Goal: Task Accomplishment & Management: Complete application form

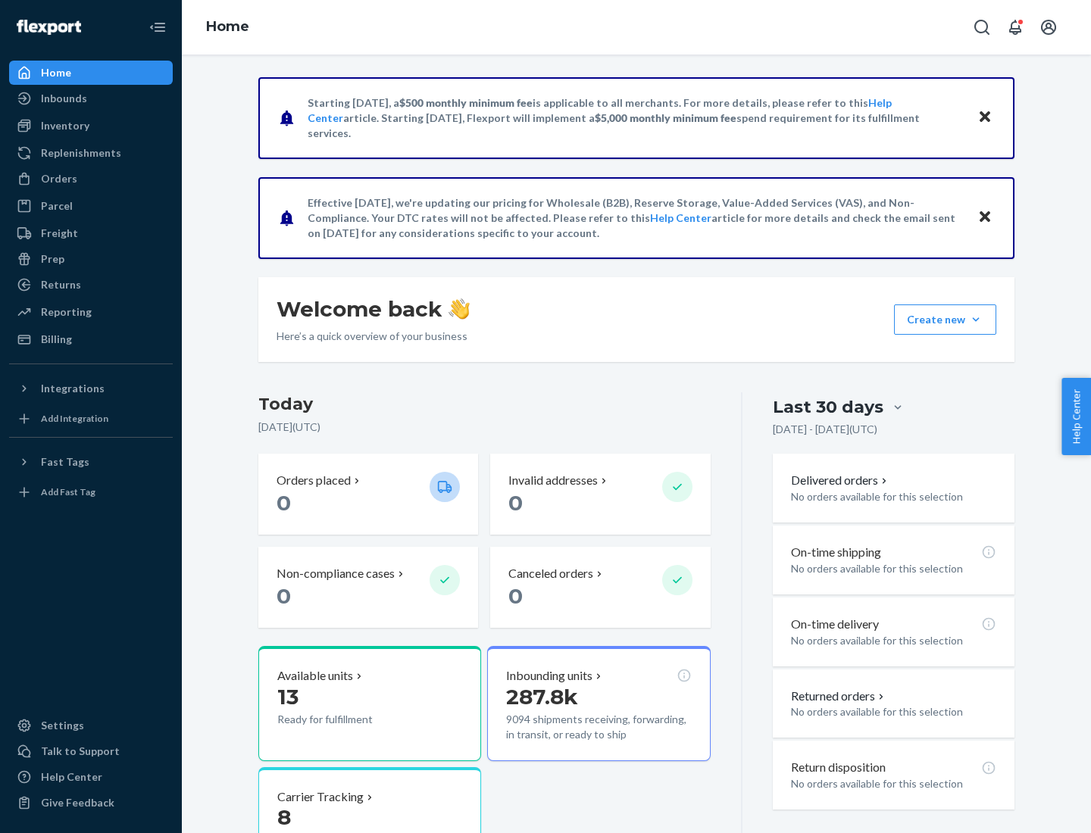
click at [976, 320] on button "Create new Create new inbound Create new order Create new product" at bounding box center [945, 319] width 102 height 30
click at [91, 98] on div "Inbounds" at bounding box center [91, 98] width 161 height 21
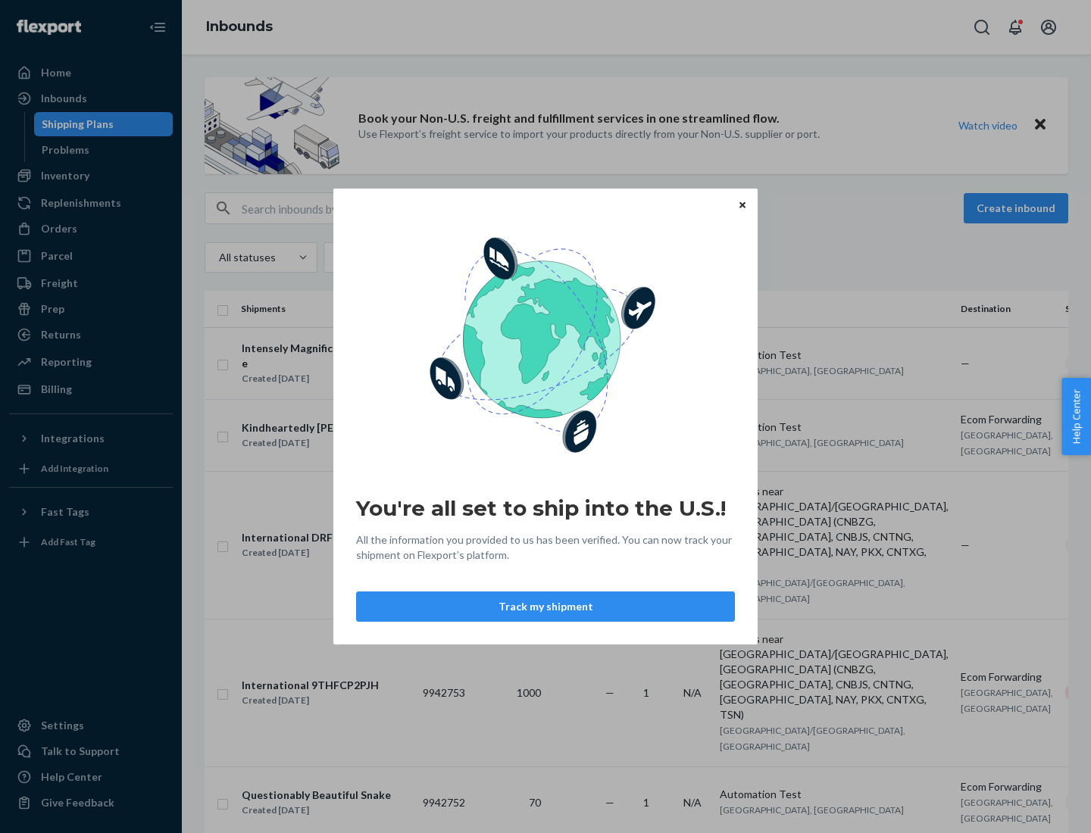
click at [91, 176] on div "You're all set to ship into the U.S.! All the information you provided to us ha…" at bounding box center [545, 416] width 1091 height 833
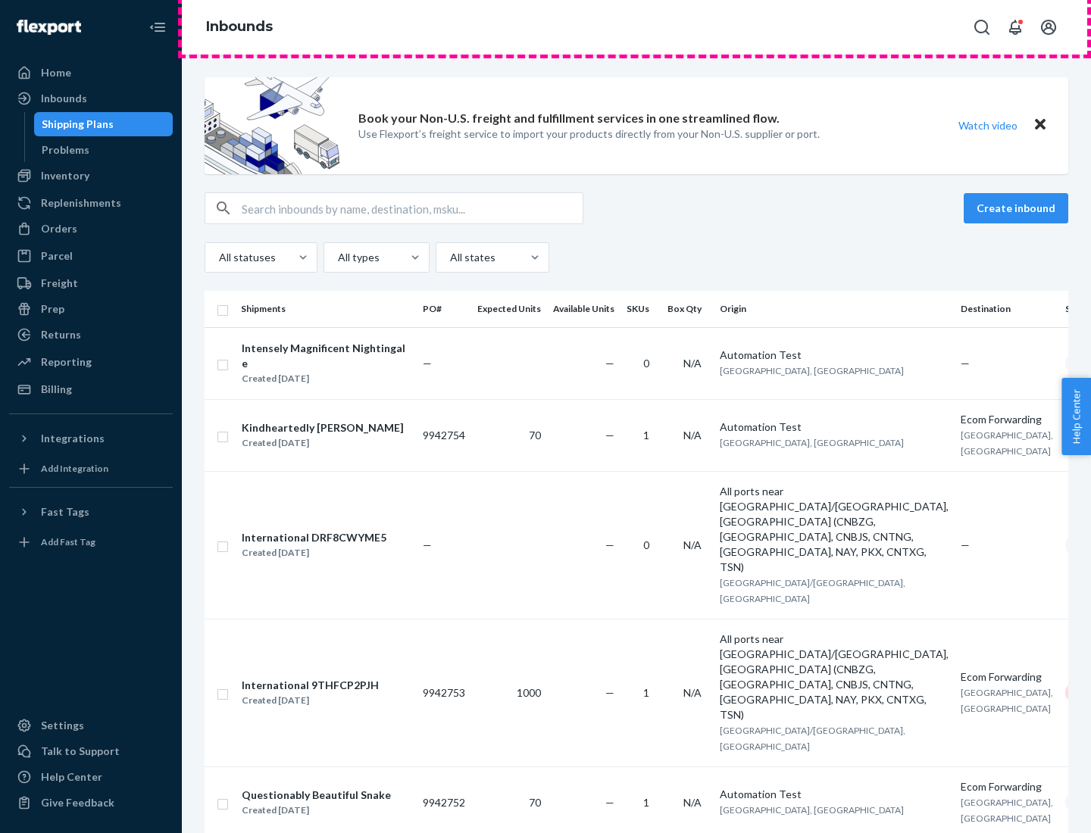
click at [636, 27] on div "Inbounds" at bounding box center [636, 27] width 909 height 55
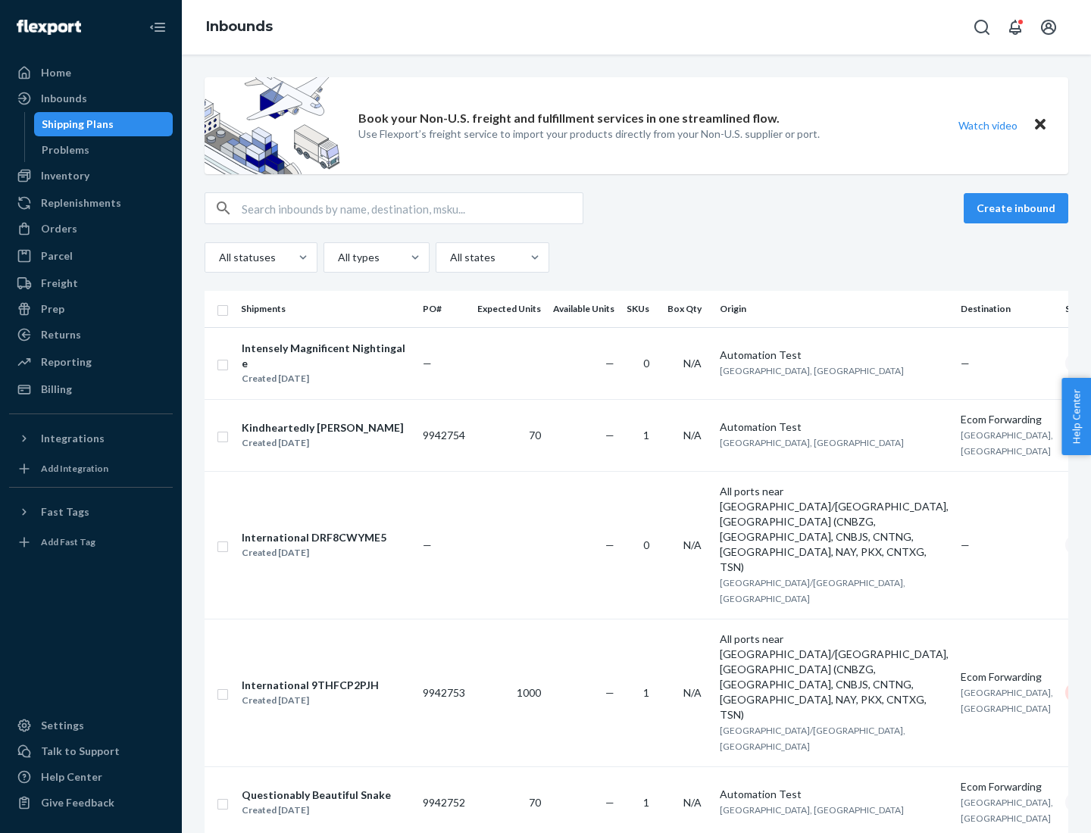
click at [636, 27] on div "Inbounds" at bounding box center [636, 27] width 909 height 55
click at [636, 258] on div "All statuses All types All states" at bounding box center [636, 257] width 863 height 30
click at [75, 124] on div "Shipping Plans" at bounding box center [78, 124] width 72 height 15
click at [1018, 208] on button "Create inbound" at bounding box center [1015, 208] width 105 height 30
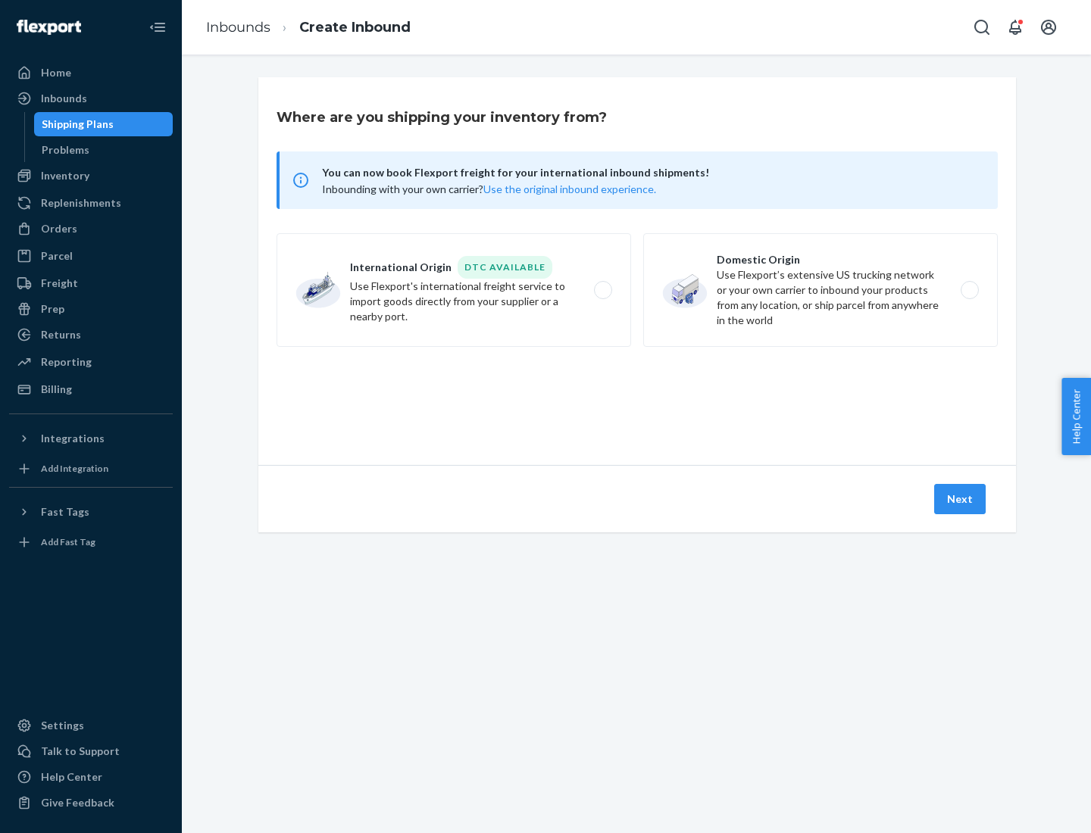
click at [454, 290] on label "International Origin DTC Available Use Flexport's international freight service…" at bounding box center [453, 290] width 354 height 114
click at [602, 290] on input "International Origin DTC Available Use Flexport's international freight service…" at bounding box center [607, 291] width 10 height 10
radio input "true"
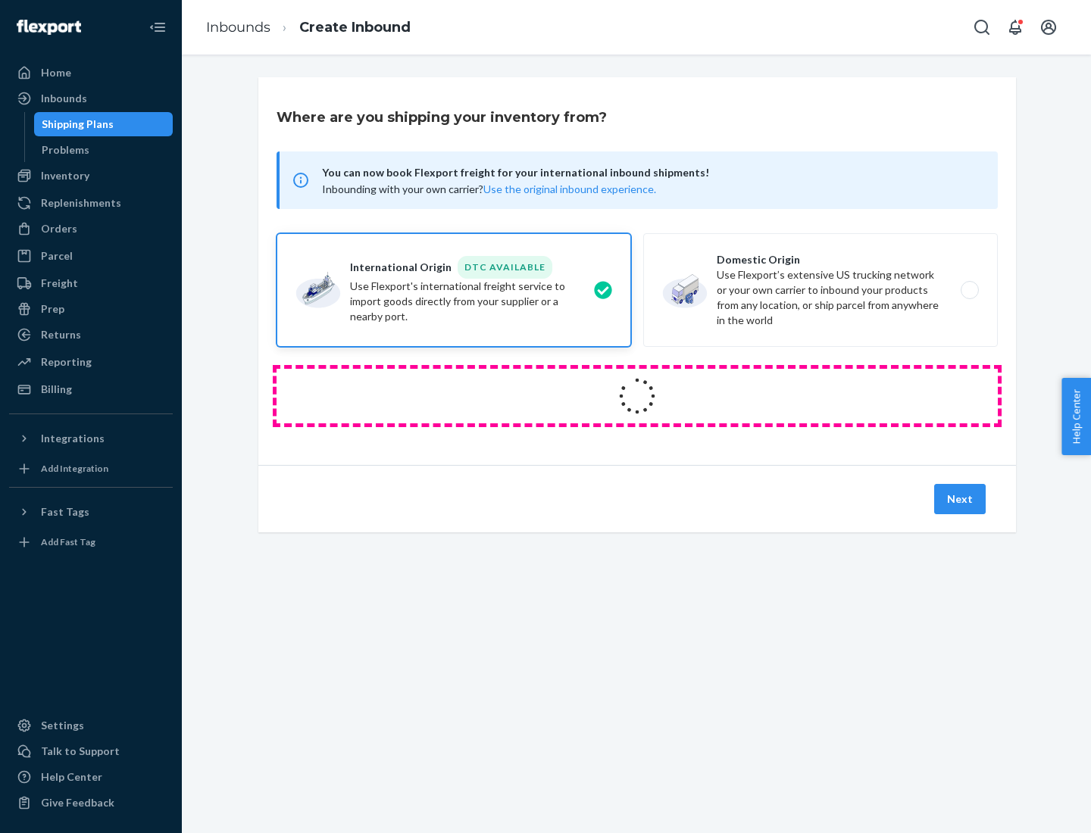
click at [637, 396] on icon at bounding box center [637, 396] width 50 height 50
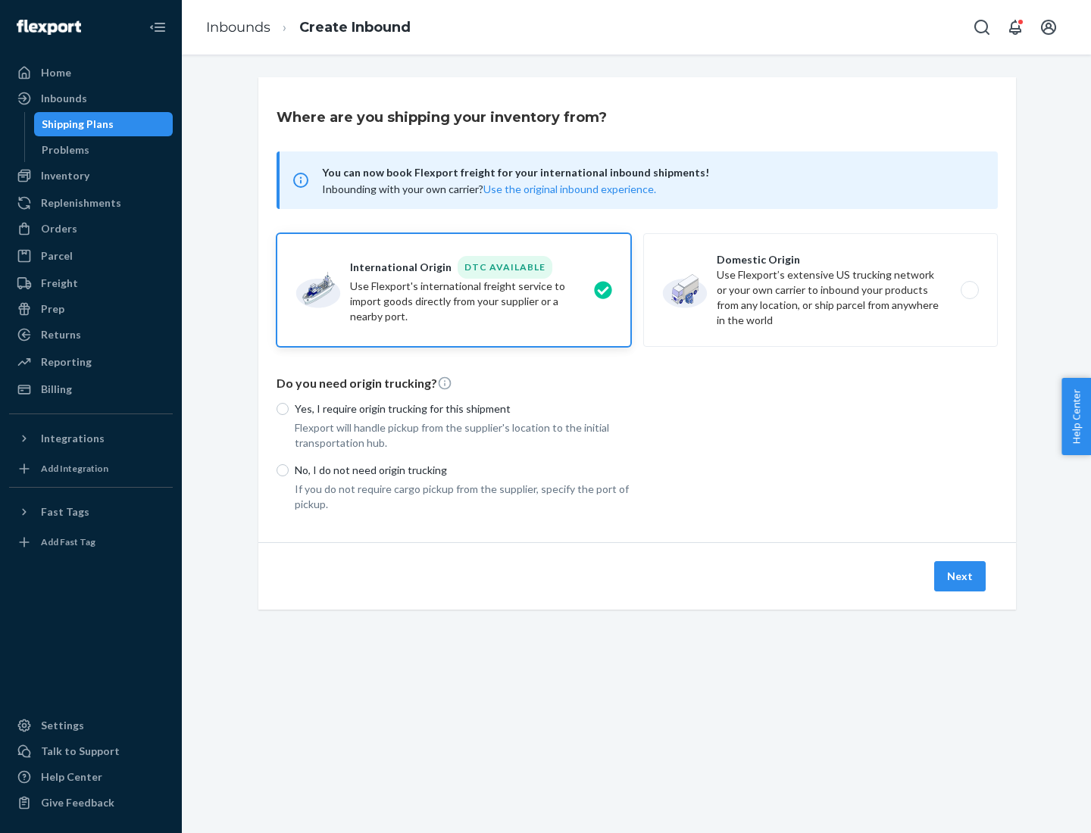
click at [463, 408] on p "Yes, I require origin trucking for this shipment" at bounding box center [463, 408] width 336 height 15
click at [289, 408] on input "Yes, I require origin trucking for this shipment" at bounding box center [282, 409] width 12 height 12
radio input "true"
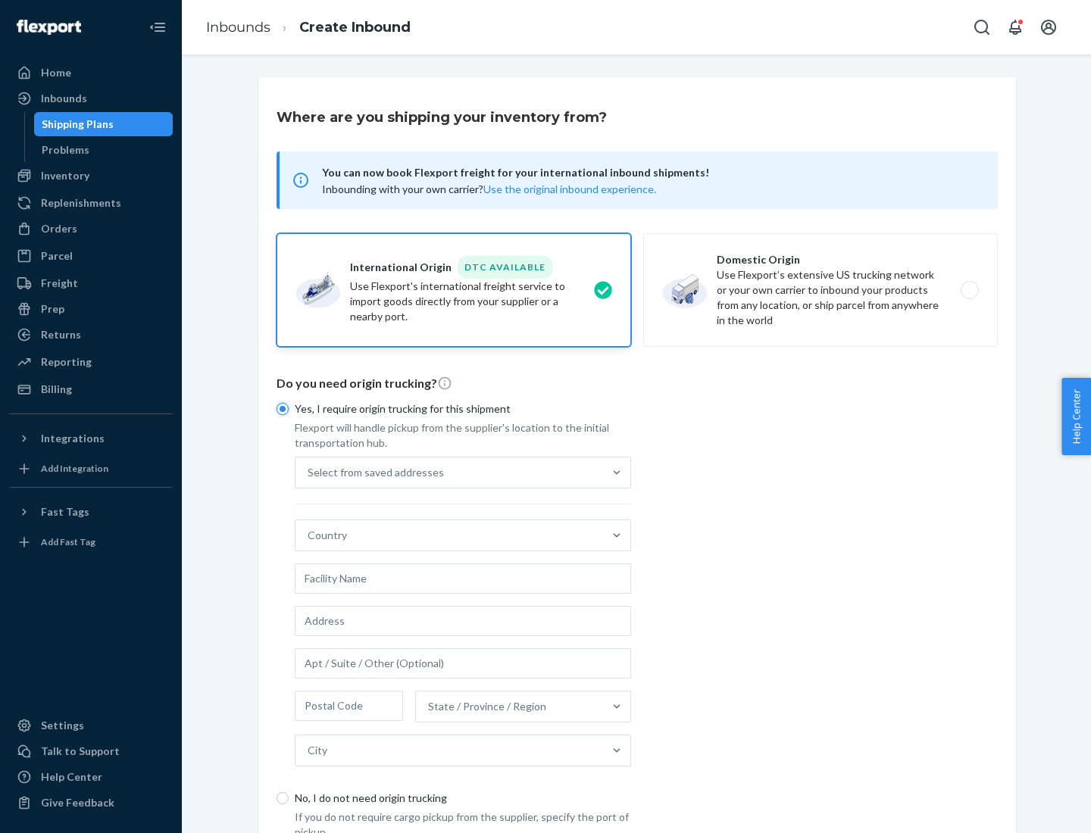
scroll to position [29, 0]
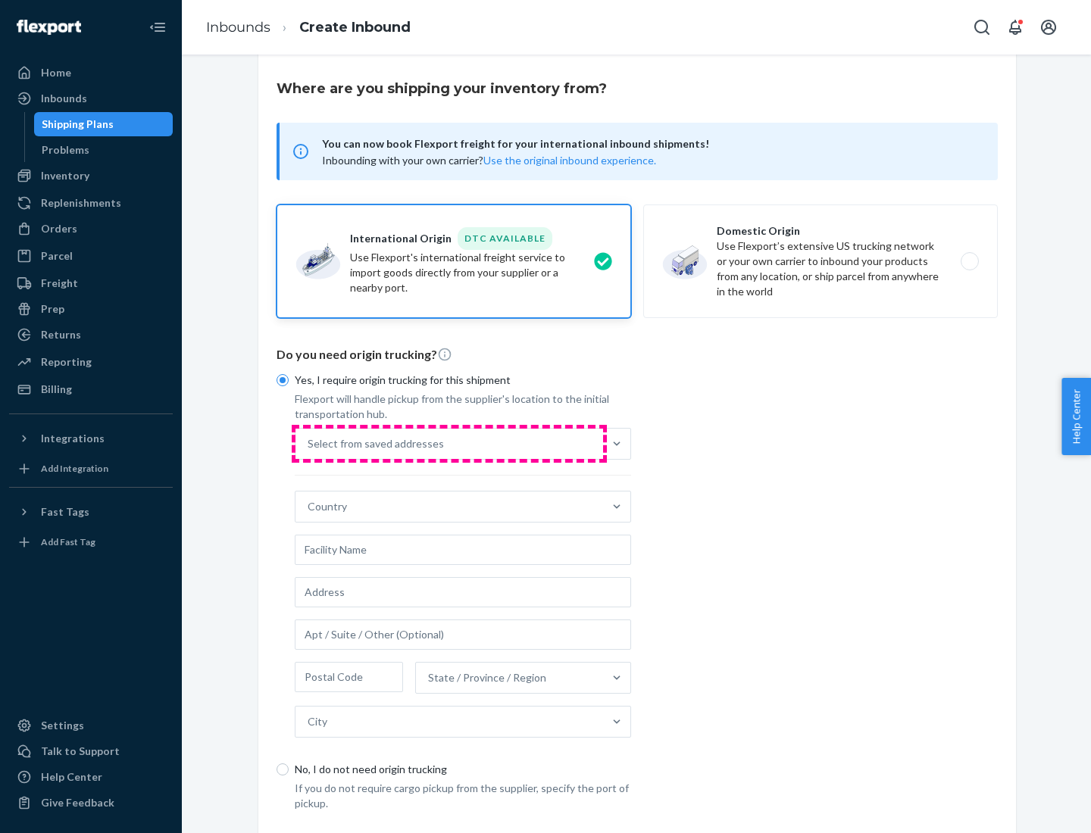
click at [449, 443] on div "Select from saved addresses" at bounding box center [449, 444] width 308 height 30
click at [309, 443] on input "Select from saved addresses" at bounding box center [309, 443] width 2 height 15
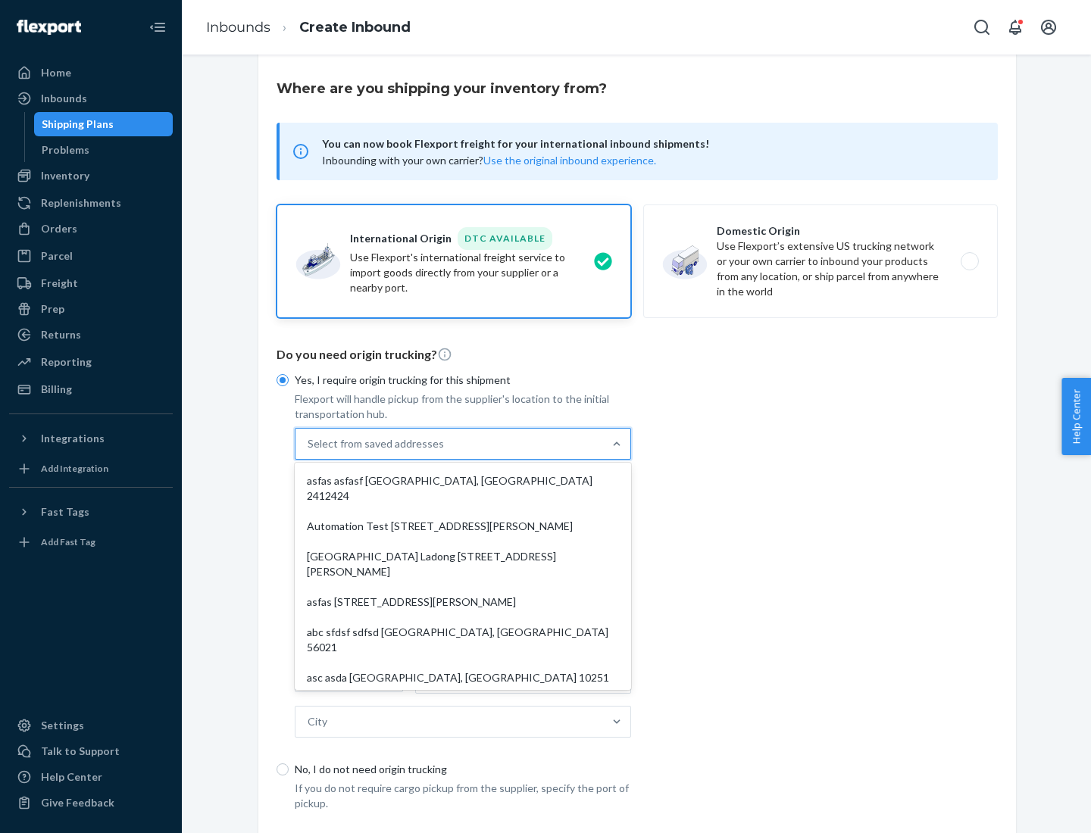
scroll to position [66, 0]
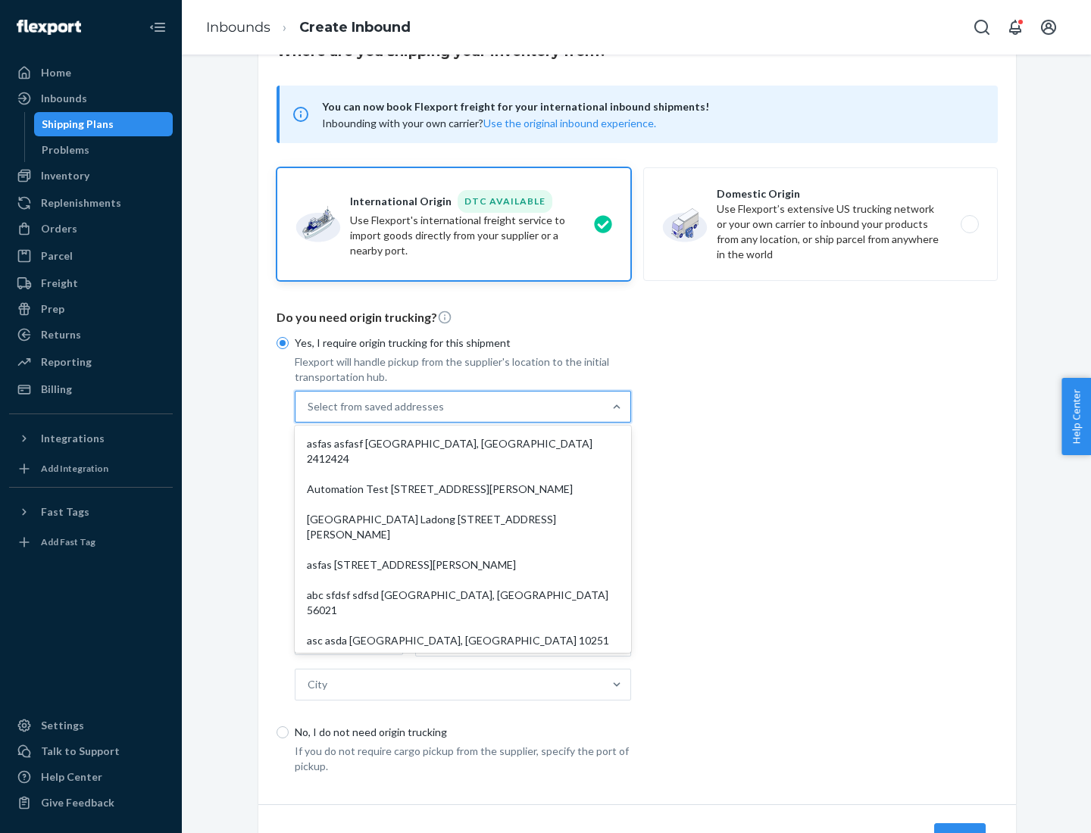
click at [463, 443] on div "asfas asfasf [GEOGRAPHIC_DATA], [GEOGRAPHIC_DATA] 2412424" at bounding box center [463, 451] width 330 height 45
click at [309, 414] on input "option asfas asfasf [GEOGRAPHIC_DATA], [GEOGRAPHIC_DATA] 2412424 focused, 1 of …" at bounding box center [309, 406] width 2 height 15
type input "asfas"
type input "asfasf"
type input "2412424"
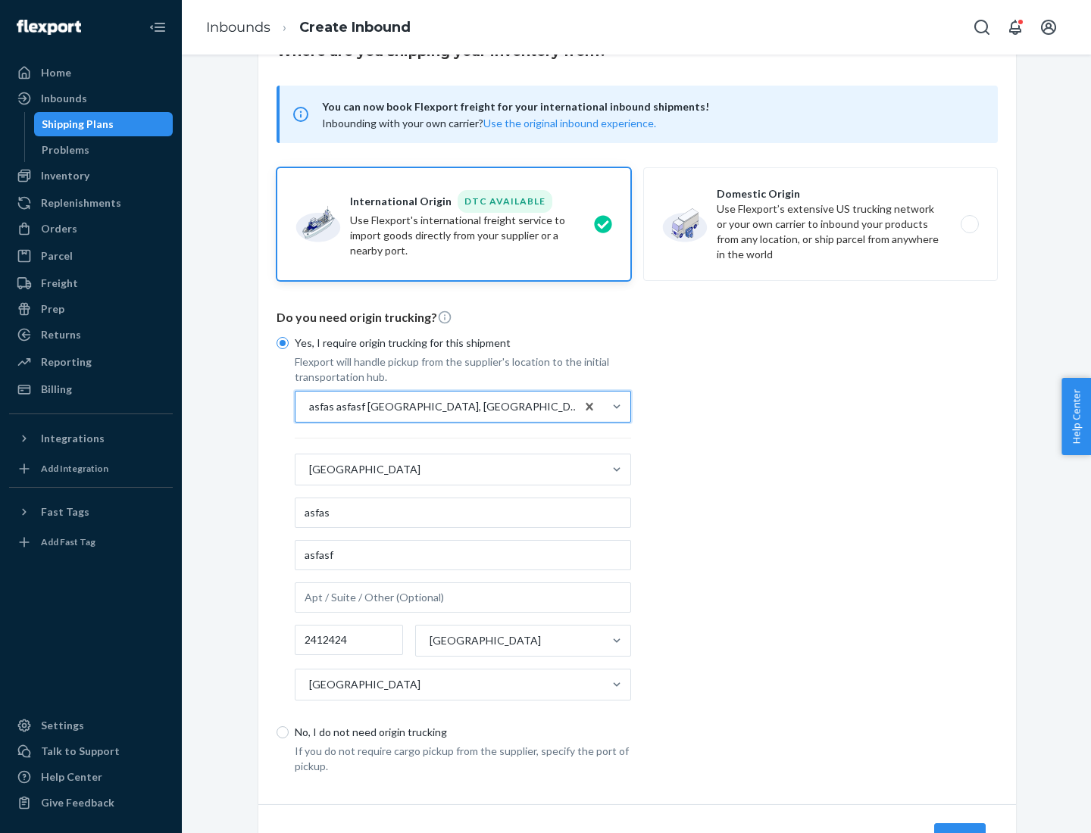
scroll to position [141, 0]
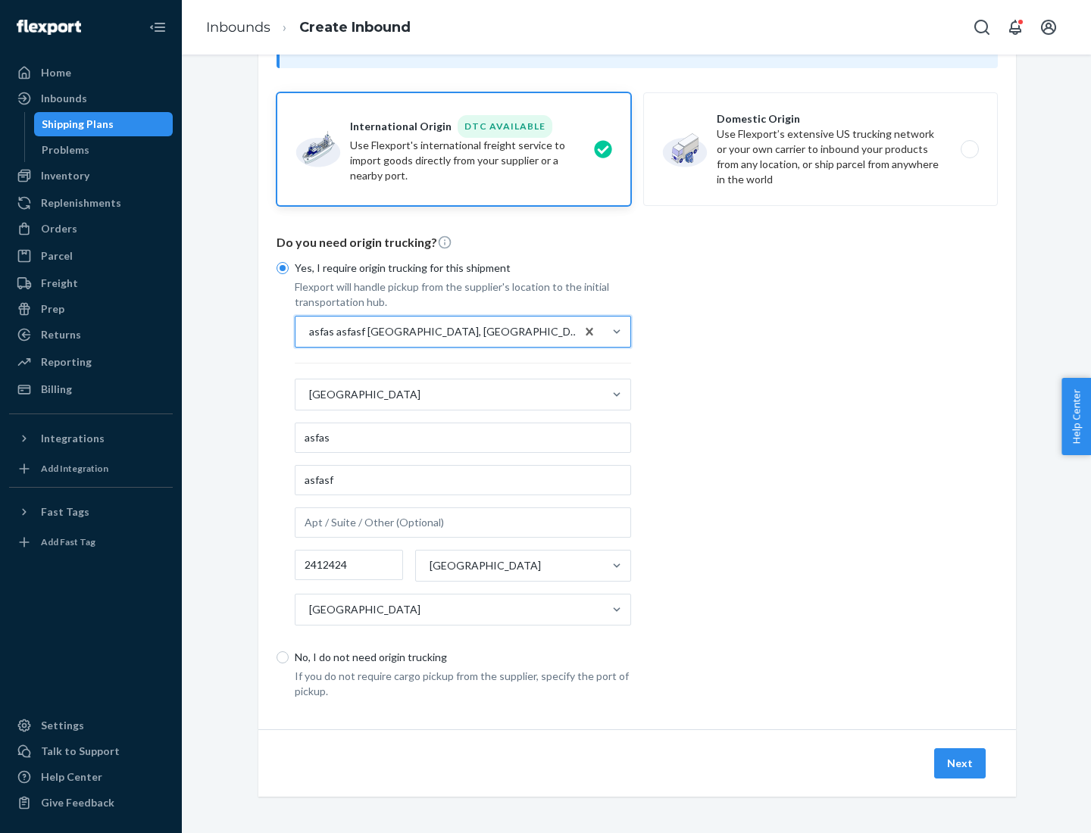
click at [960, 763] on button "Next" at bounding box center [960, 763] width 52 height 30
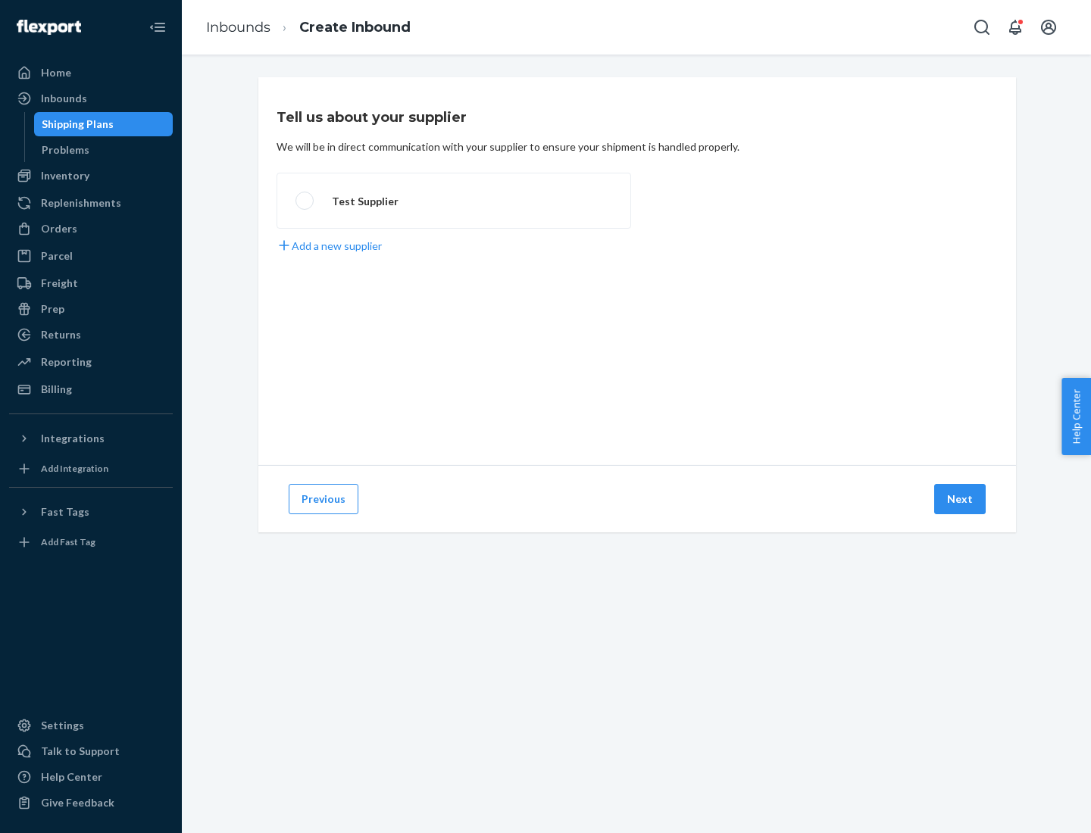
click at [454, 201] on label "Test Supplier" at bounding box center [453, 201] width 354 height 56
click at [305, 201] on input "Test Supplier" at bounding box center [300, 201] width 10 height 10
radio input "true"
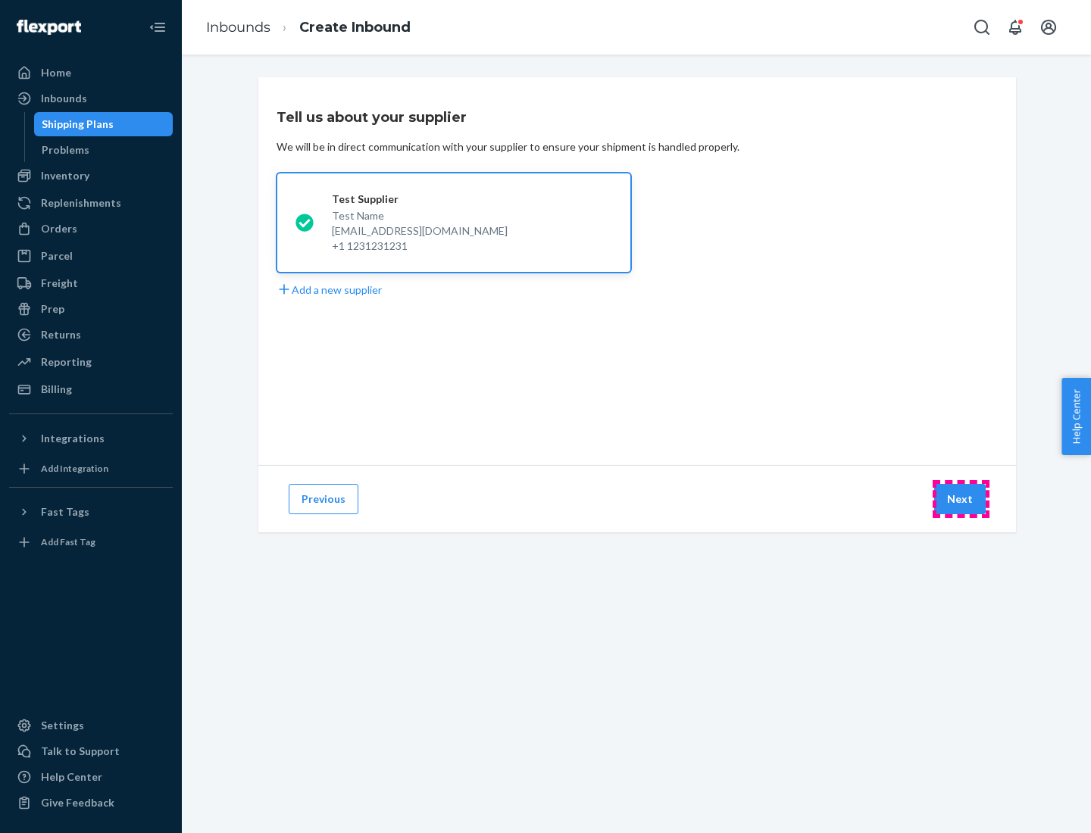
click at [960, 499] on button "Next" at bounding box center [960, 499] width 52 height 30
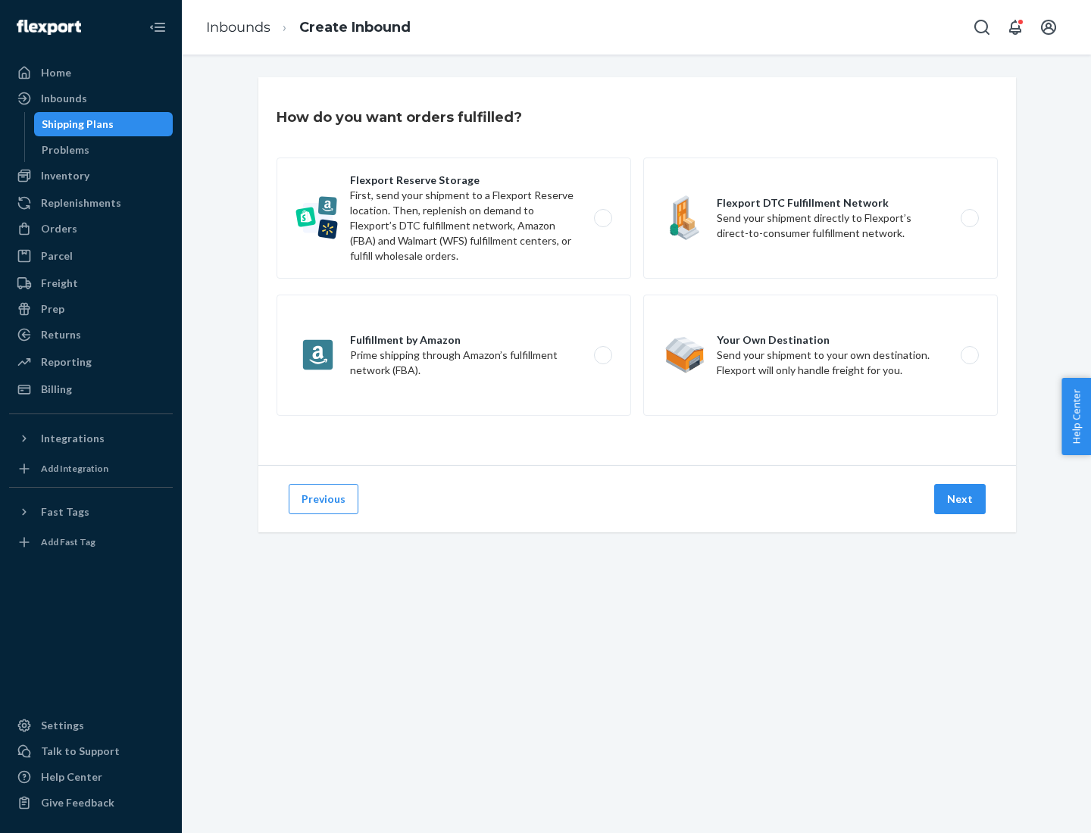
click at [454, 355] on label "Fulfillment by Amazon Prime shipping through Amazon’s fulfillment network (FBA)." at bounding box center [453, 355] width 354 height 121
click at [602, 355] on input "Fulfillment by Amazon Prime shipping through Amazon’s fulfillment network (FBA)." at bounding box center [607, 356] width 10 height 10
radio input "true"
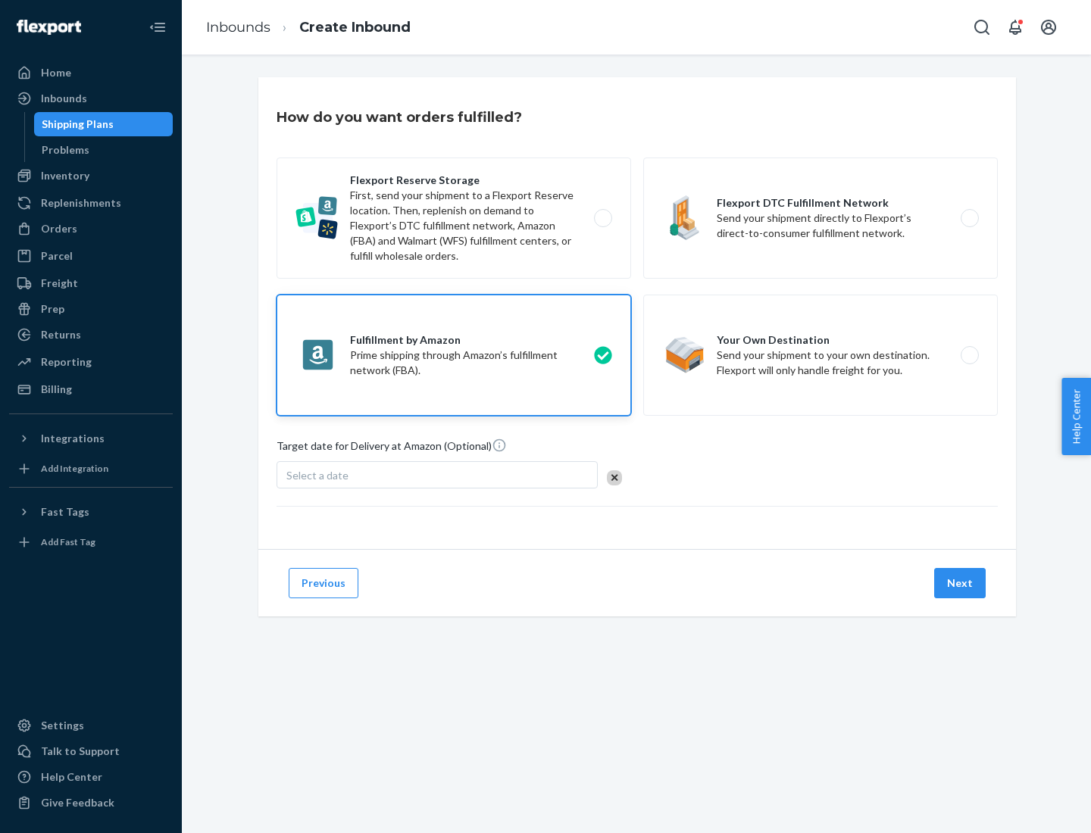
click at [960, 583] on button "Next" at bounding box center [960, 583] width 52 height 30
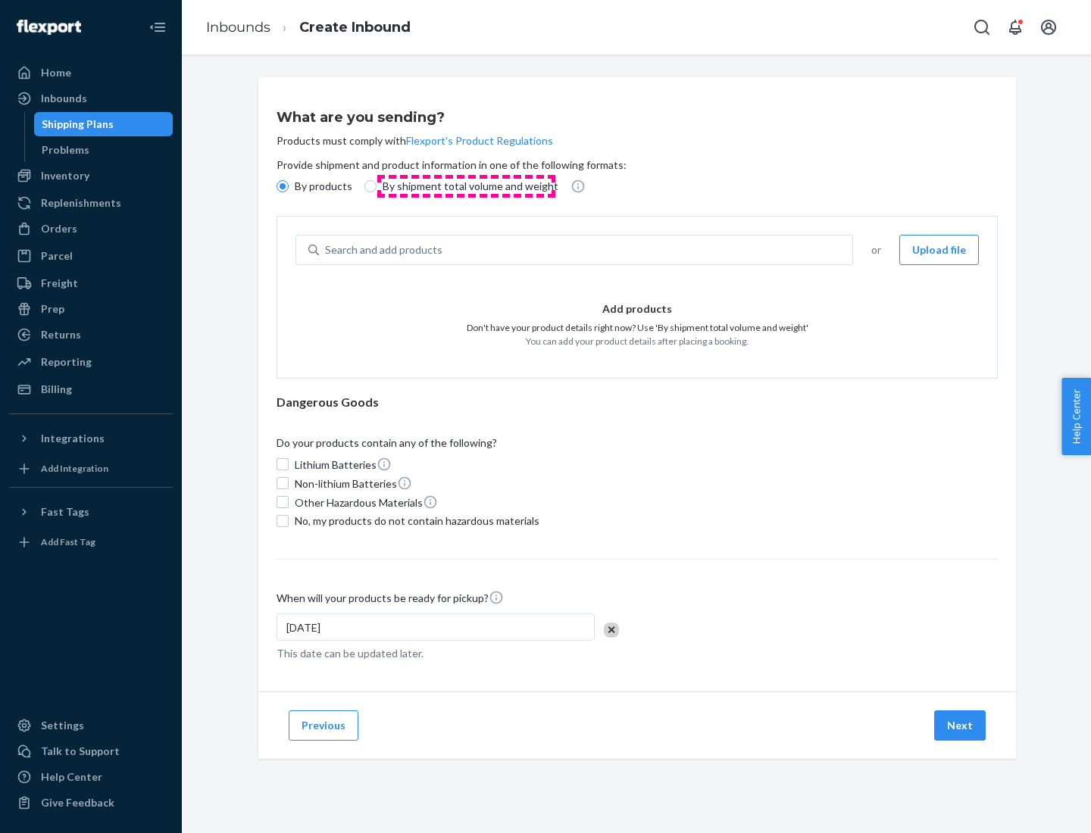
click at [466, 186] on p "By shipment total volume and weight" at bounding box center [471, 186] width 176 height 15
click at [376, 186] on input "By shipment total volume and weight" at bounding box center [370, 186] width 12 height 12
radio input "true"
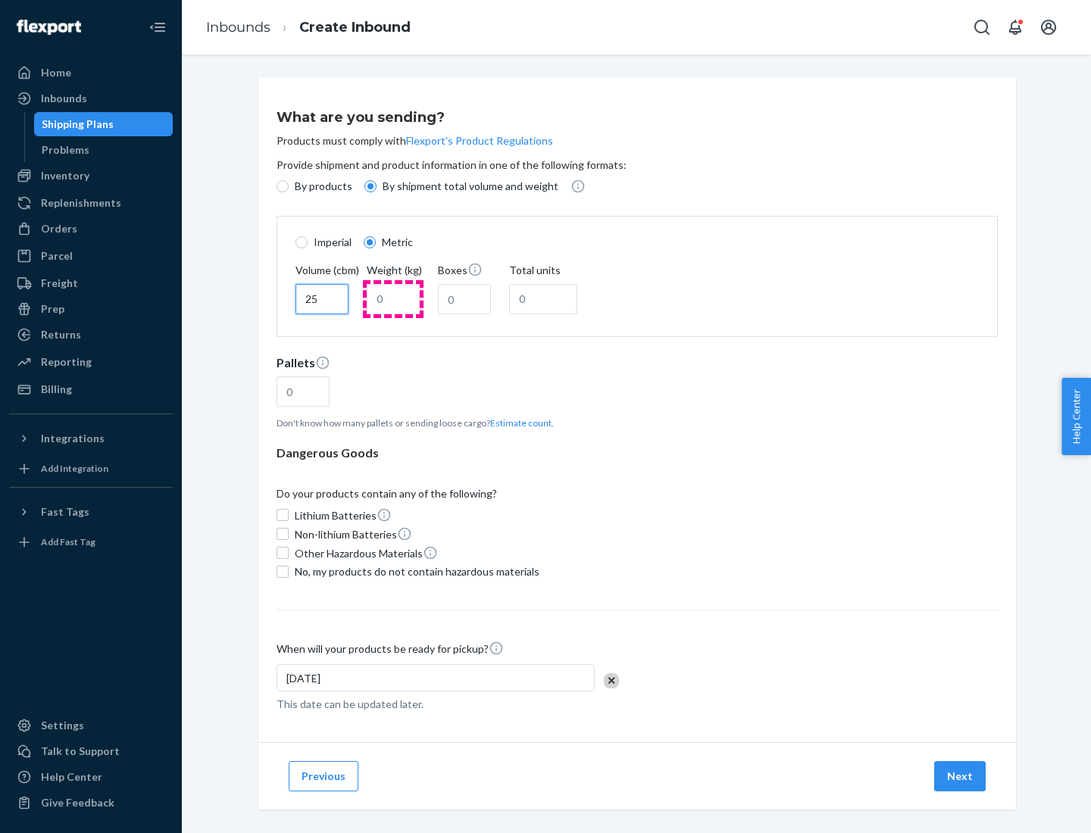
type input "25"
type input "100"
type input "50"
type input "500"
click at [517, 423] on button "Estimate count" at bounding box center [520, 423] width 61 height 13
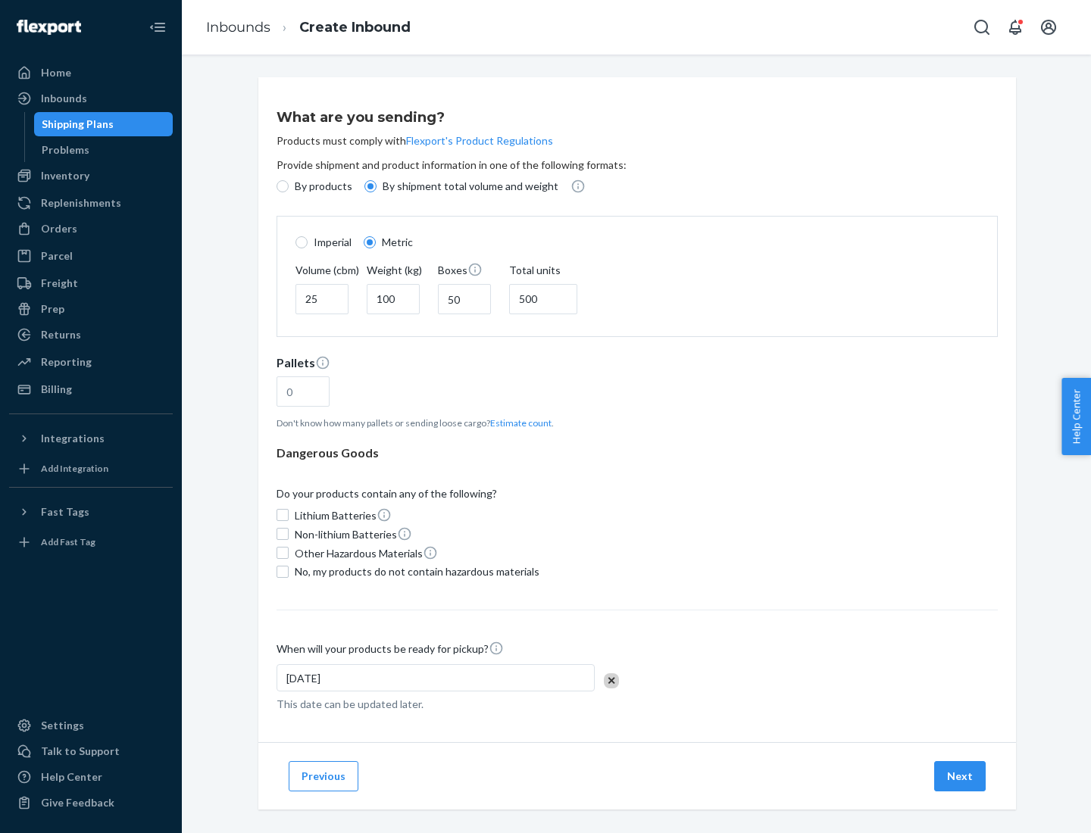
type input "16"
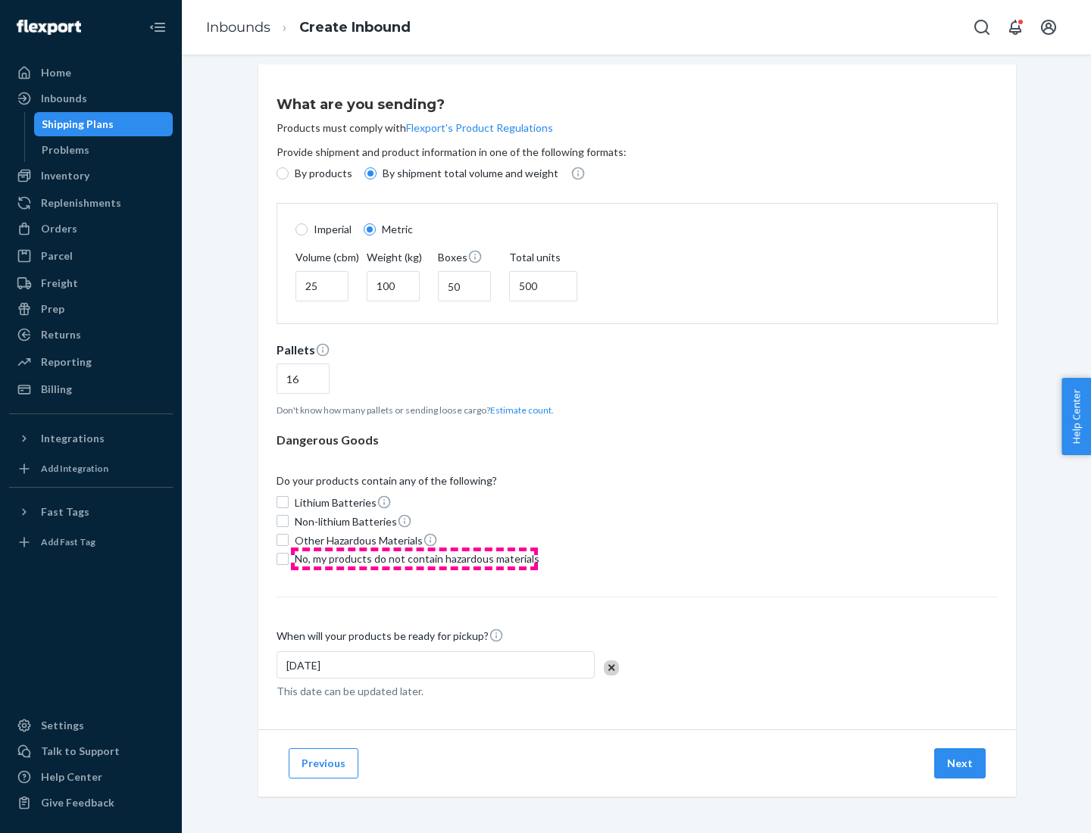
click at [414, 558] on span "No, my products do not contain hazardous materials" at bounding box center [417, 558] width 245 height 15
click at [289, 558] on input "No, my products do not contain hazardous materials" at bounding box center [282, 559] width 12 height 12
checkbox input "true"
click at [960, 763] on button "Next" at bounding box center [960, 763] width 52 height 30
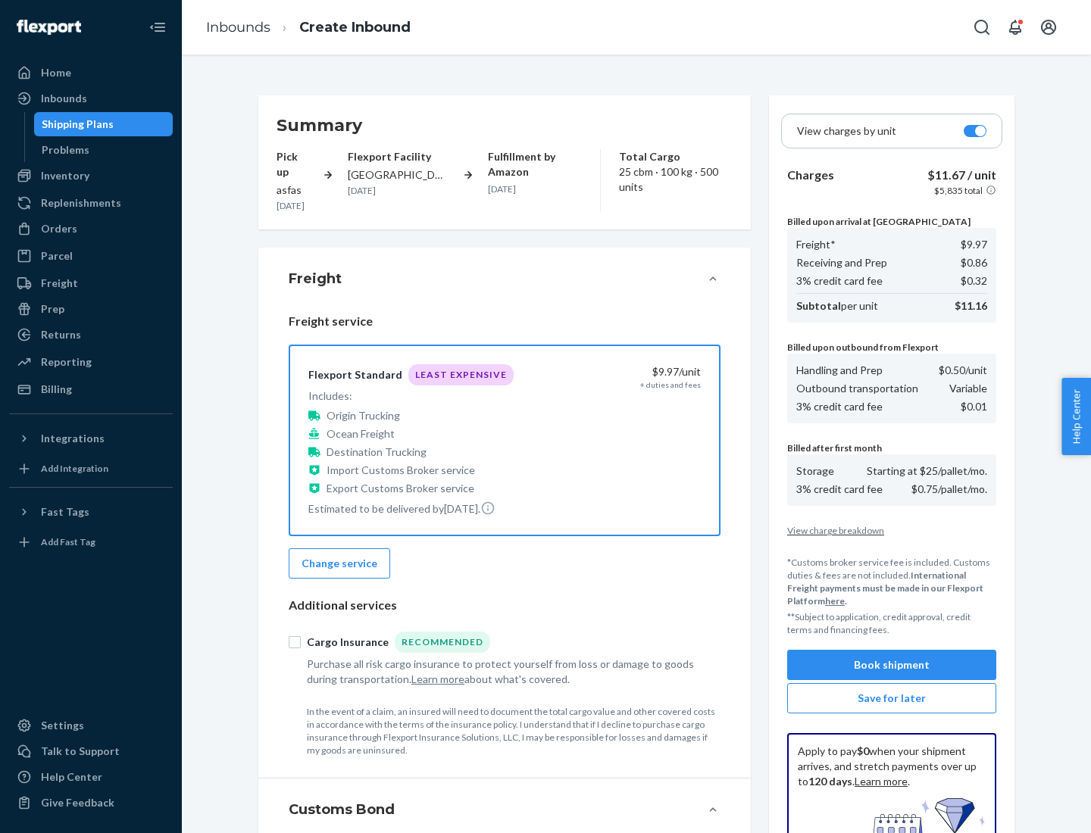
scroll to position [221, 0]
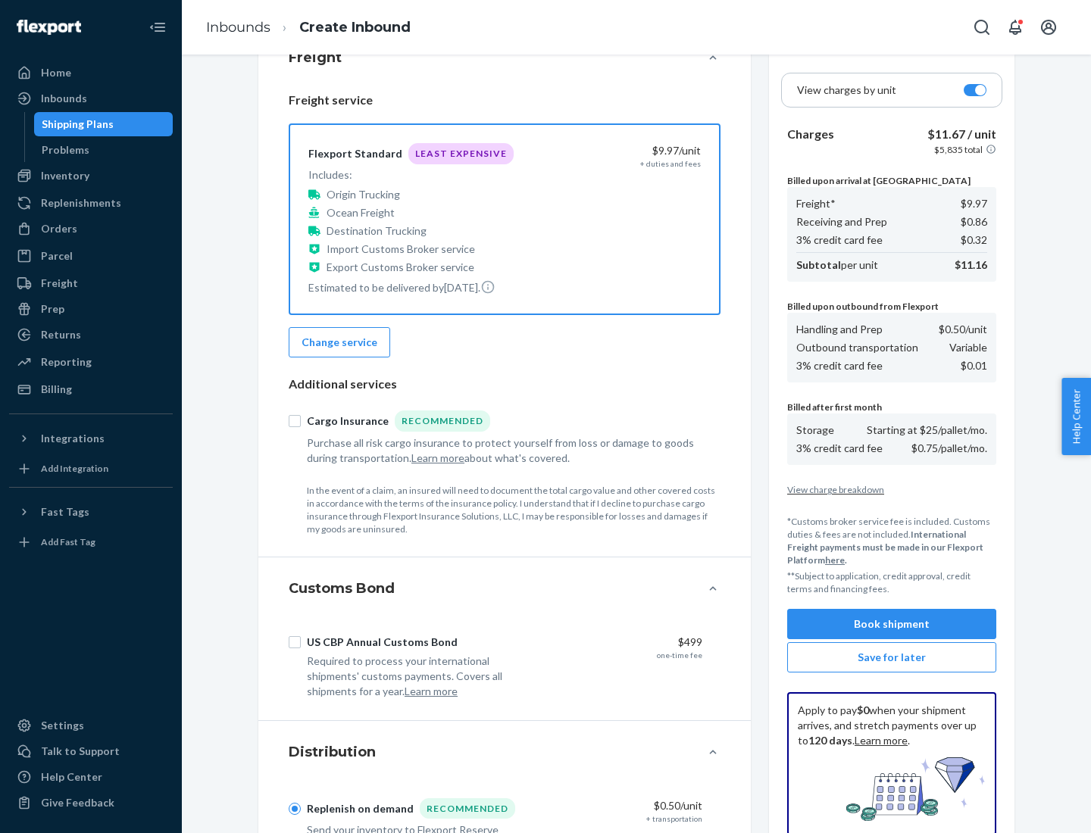
click at [892, 624] on button "Book shipment" at bounding box center [891, 624] width 209 height 30
